Goal: Transaction & Acquisition: Purchase product/service

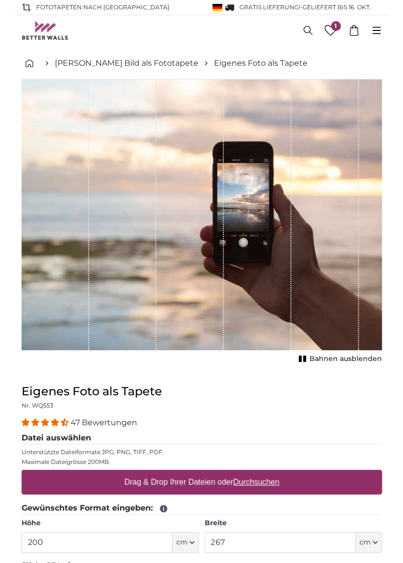
click at [261, 487] on label "Drag & Drop Ihrer Dateien oder Durchsuchen" at bounding box center [201, 482] width 163 height 20
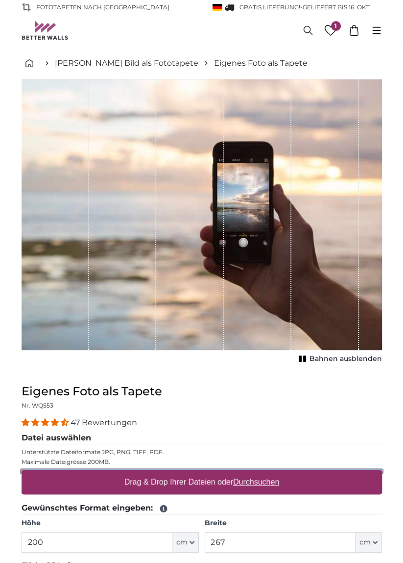
click at [261, 473] on input "Drag & Drop Ihrer Dateien oder Durchsuchen" at bounding box center [202, 471] width 361 height 3
type input "**********"
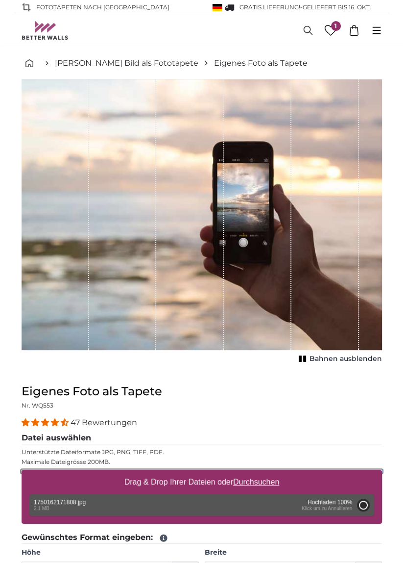
type input "97"
type input "215.3"
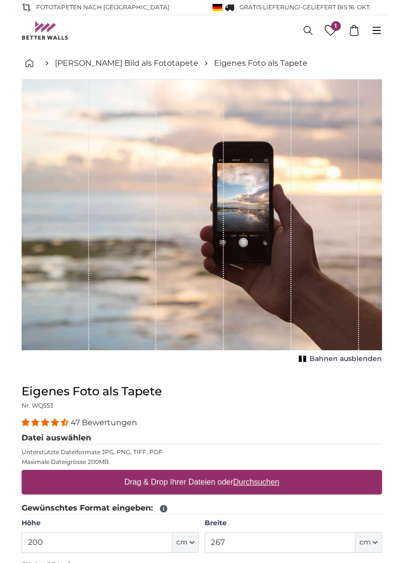
click at [262, 486] on label "Drag & Drop Ihrer Dateien oder Durchsuchen" at bounding box center [201, 482] width 163 height 20
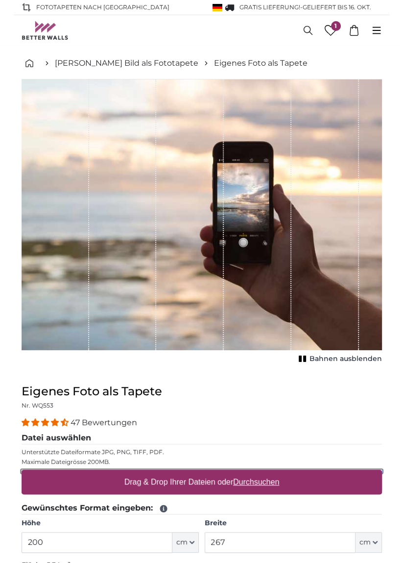
click at [262, 473] on input "Drag & Drop Ihrer Dateien oder Durchsuchen" at bounding box center [202, 471] width 361 height 3
type input "**********"
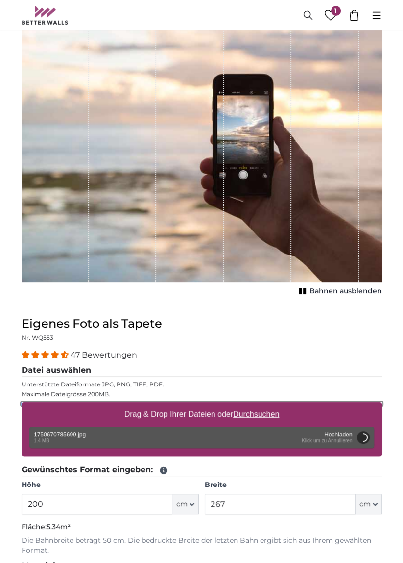
scroll to position [44, 0]
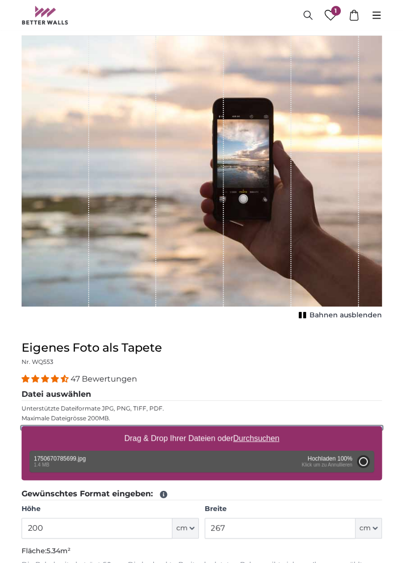
type input "97"
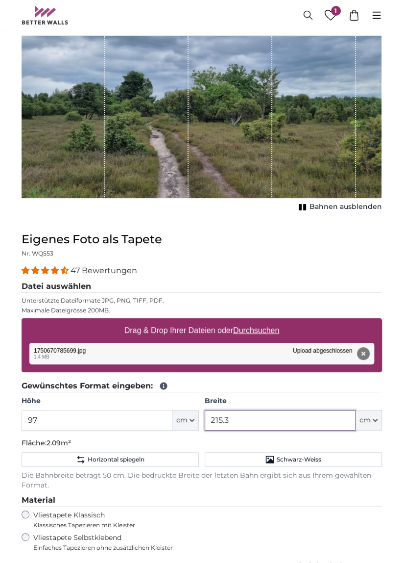
click at [287, 424] on input "215.3" at bounding box center [280, 420] width 151 height 21
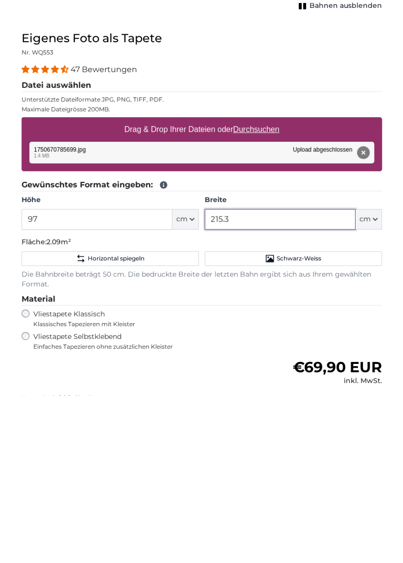
scroll to position [77, 0]
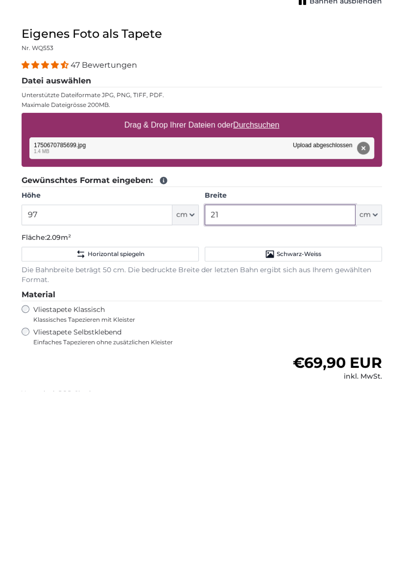
type input "2"
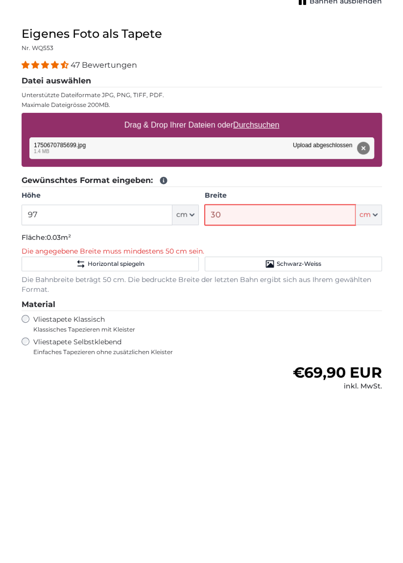
type input "300"
